Goal: Navigation & Orientation: Find specific page/section

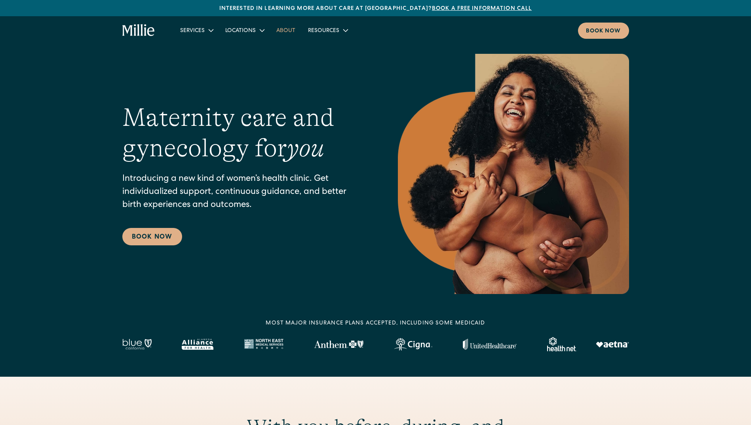
click at [288, 30] on link "About" at bounding box center [286, 30] width 32 height 13
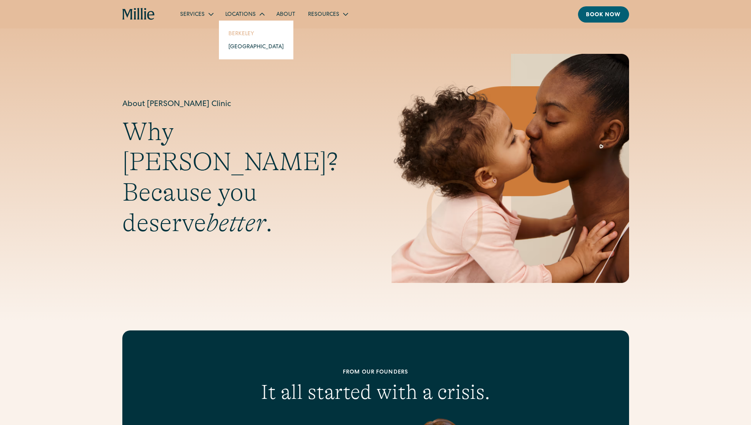
click at [238, 32] on link "Berkeley" at bounding box center [256, 33] width 68 height 13
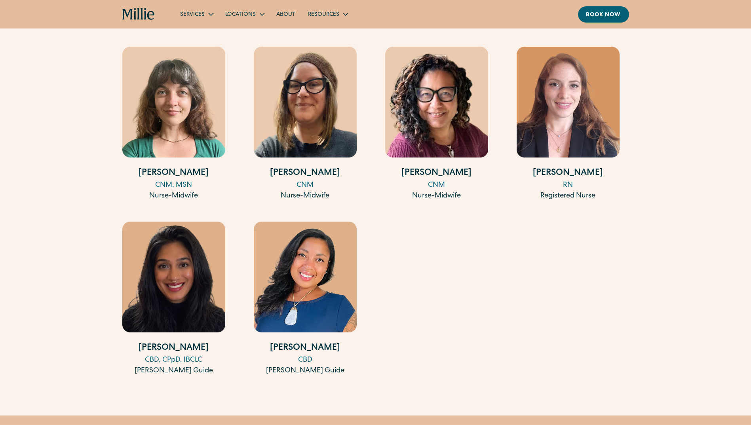
scroll to position [1187, 0]
